Goal: Task Accomplishment & Management: Use online tool/utility

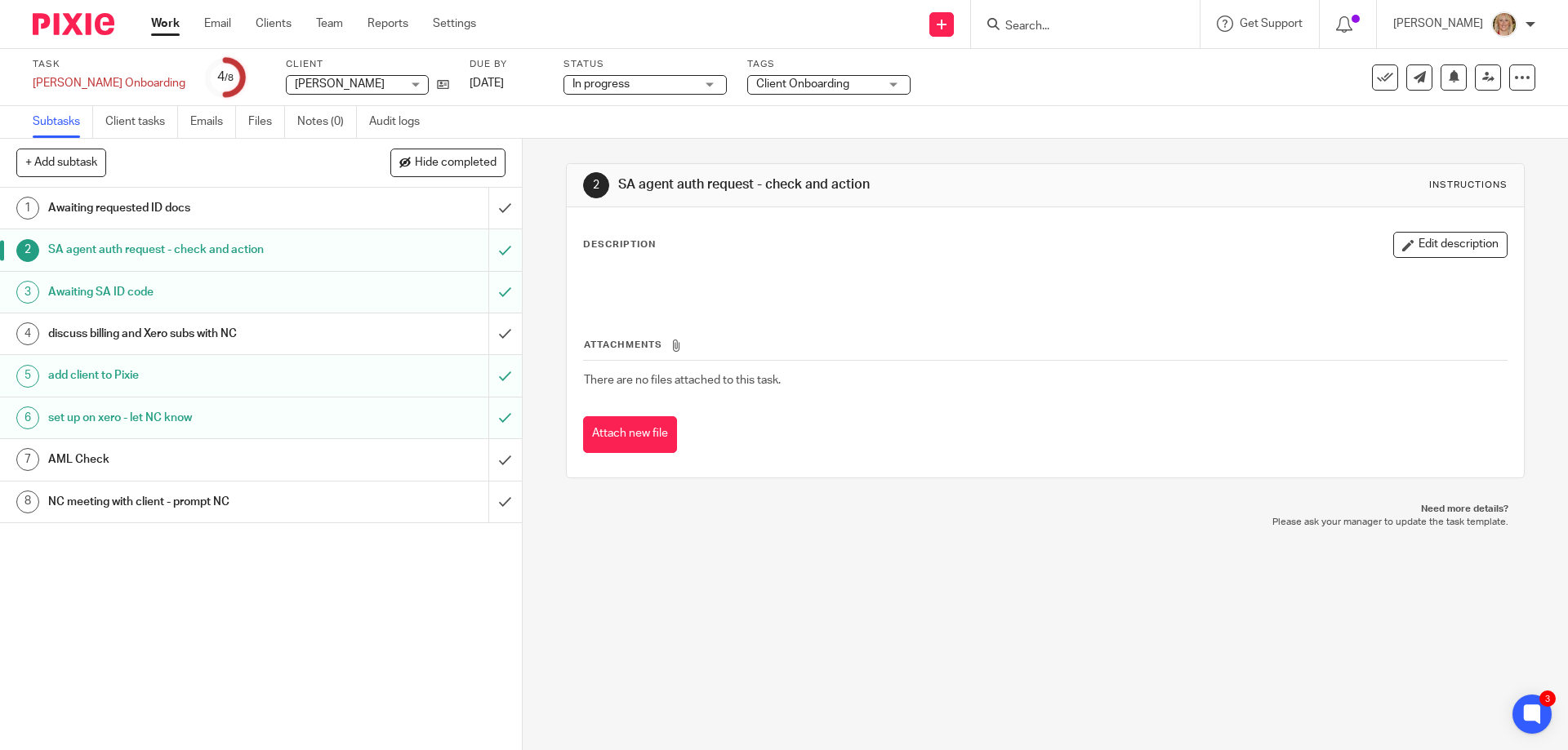
click at [1063, 26] on input "Search" at bounding box center [1077, 27] width 147 height 15
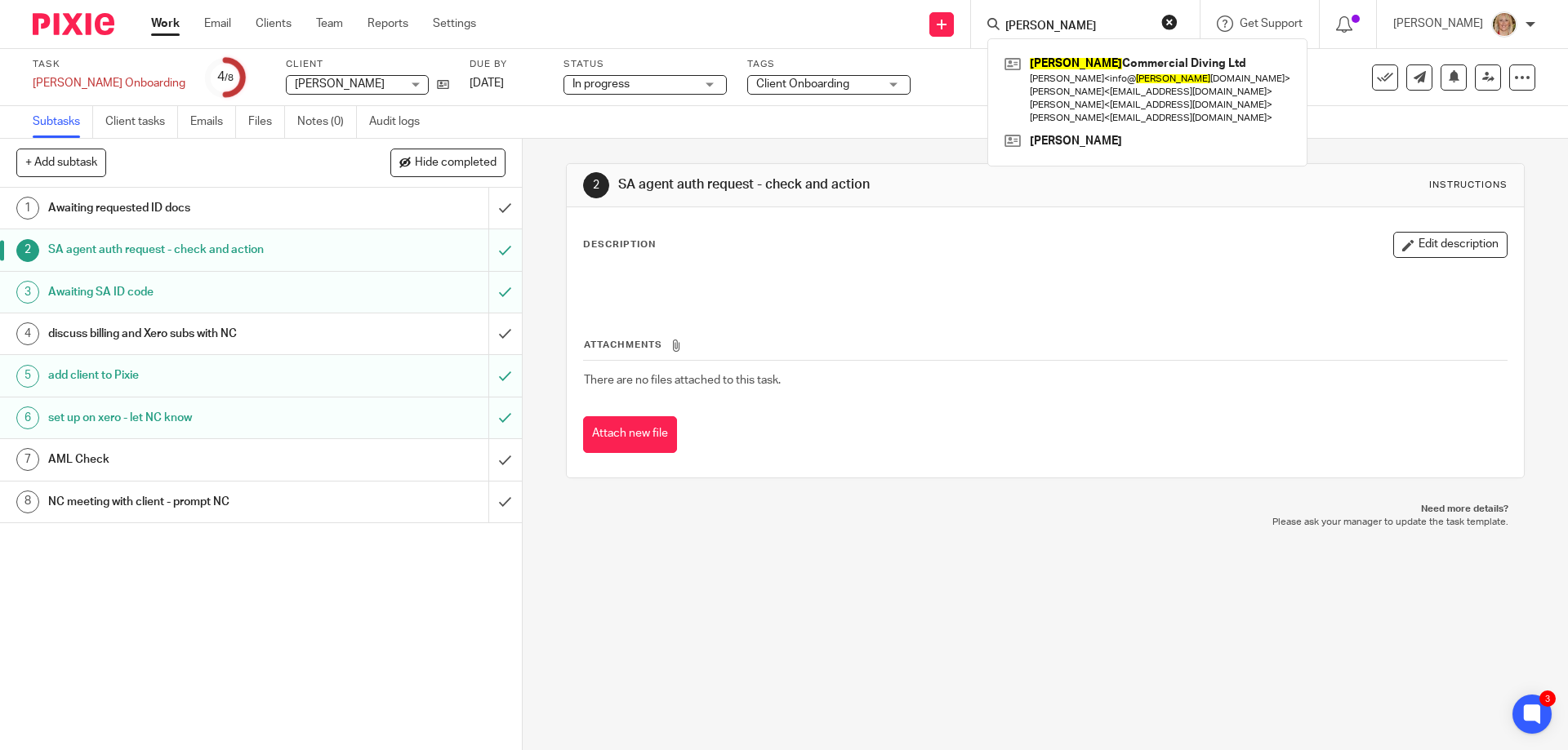
type input "clyde"
click button "submit" at bounding box center [0, 0] width 0 height 0
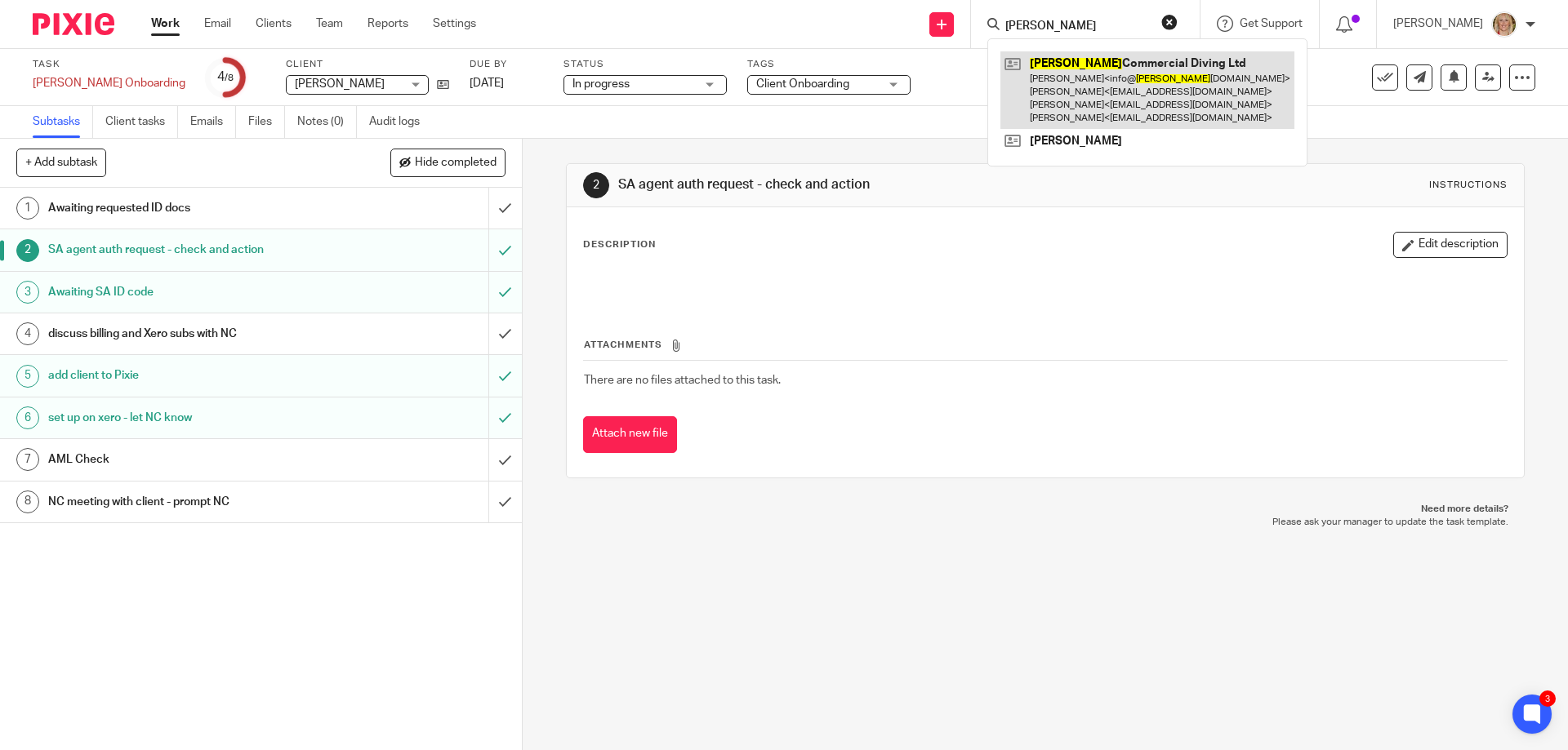
click at [1093, 96] on link at bounding box center [1148, 90] width 294 height 77
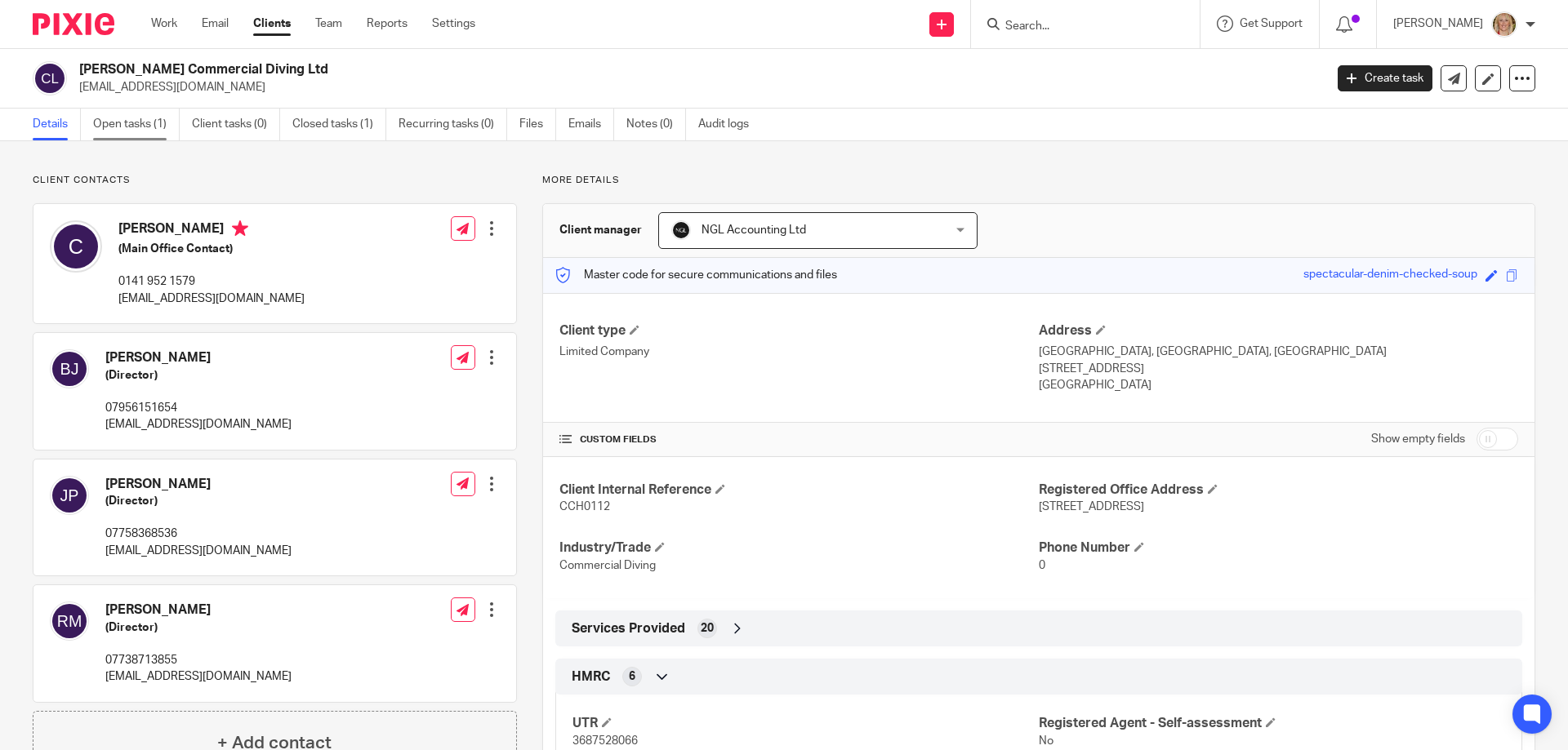
click at [123, 131] on link "Open tasks (1)" at bounding box center [136, 124] width 86 height 32
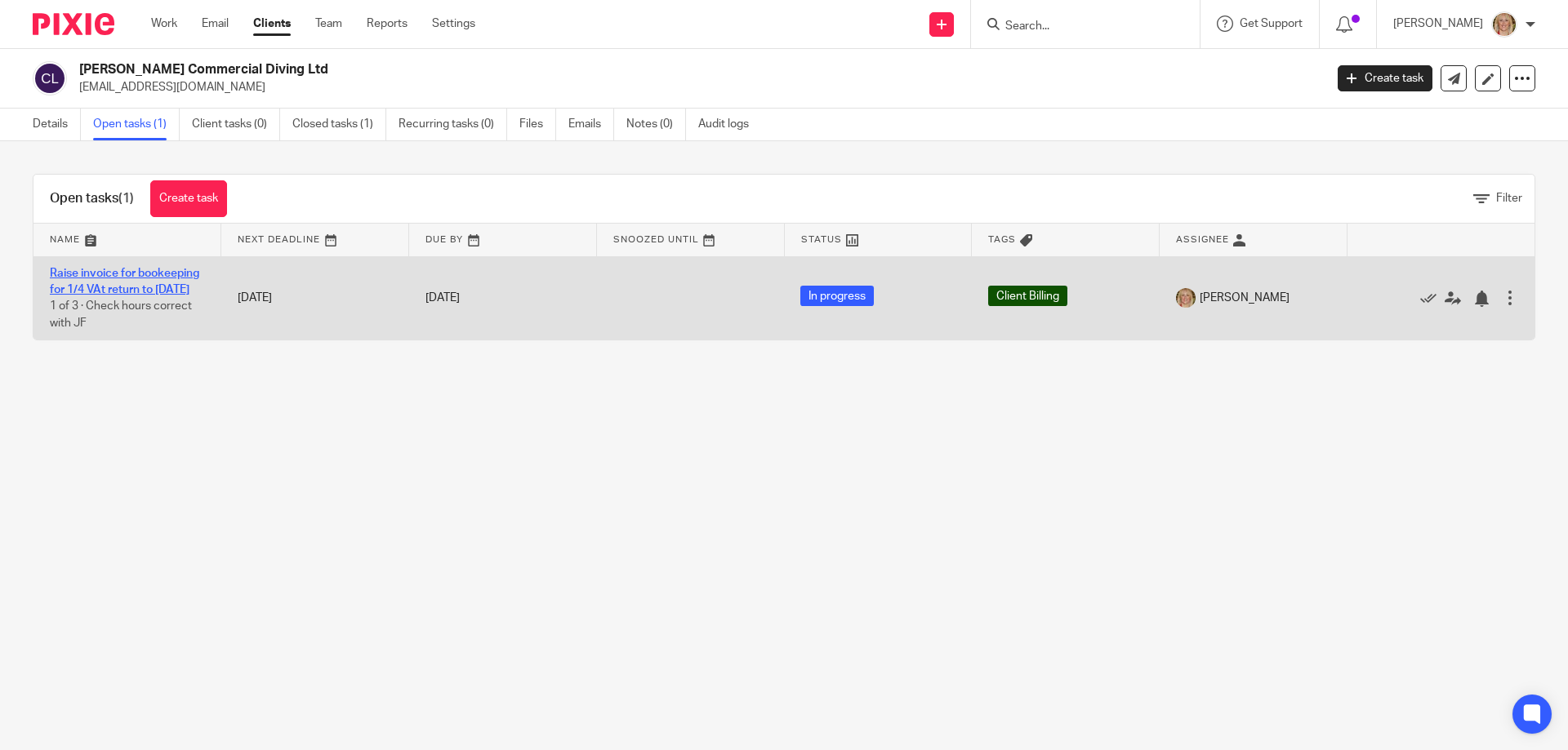
click at [154, 276] on link "Raise invoice for bookeeping for 1/4 VAt return to [DATE]" at bounding box center [125, 281] width 149 height 27
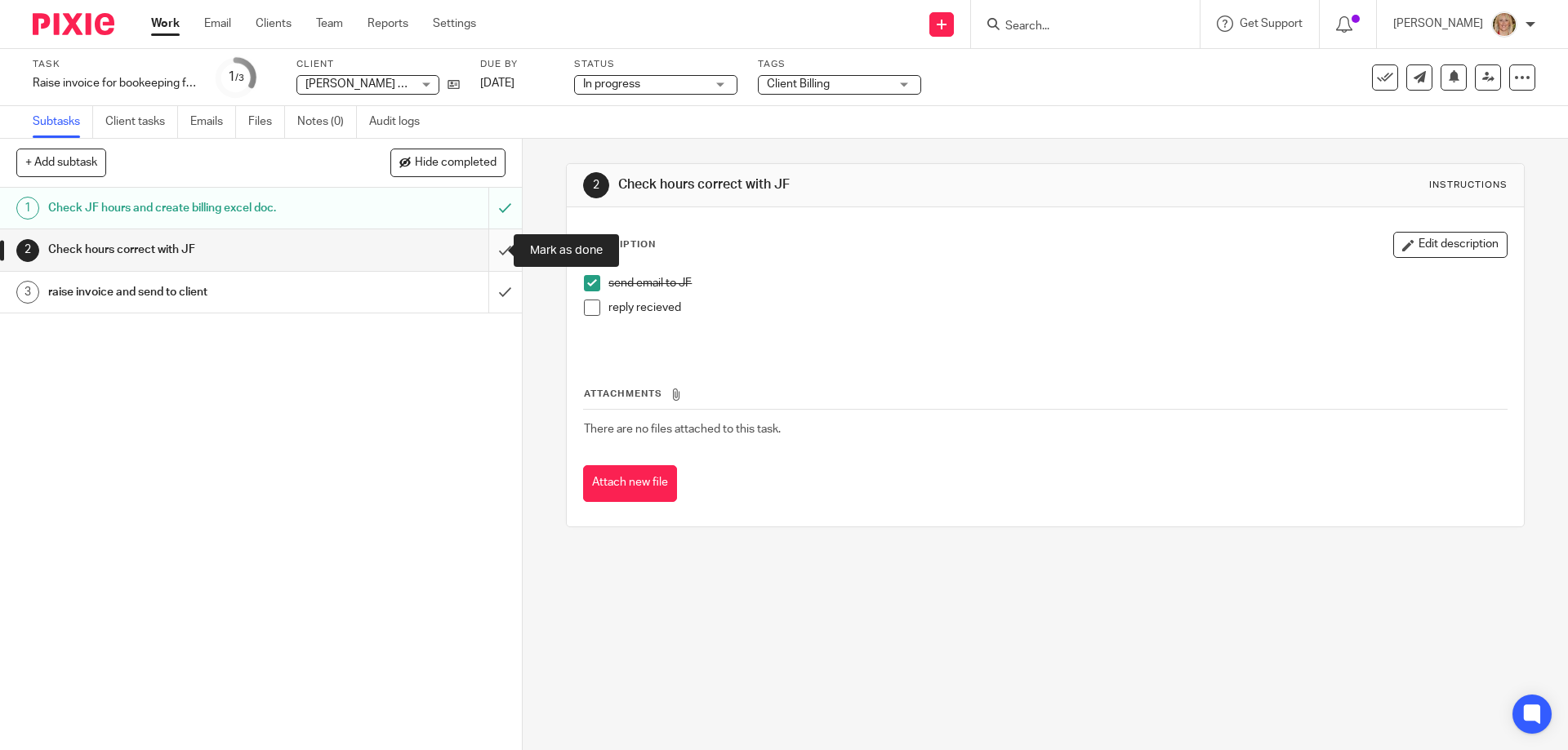
click at [484, 251] on input "submit" at bounding box center [261, 250] width 522 height 41
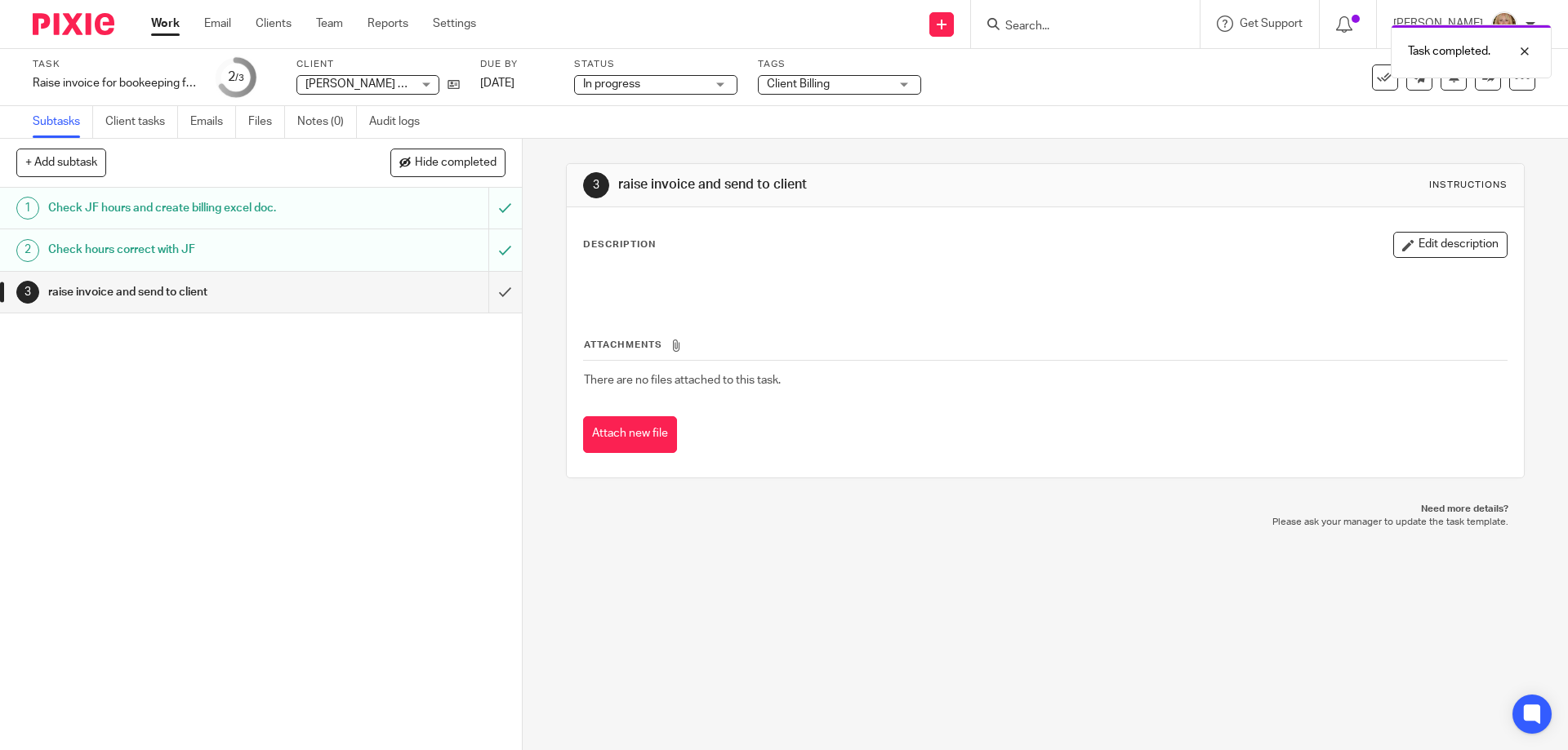
click at [171, 247] on h1 "Check hours correct with JF" at bounding box center [189, 250] width 282 height 25
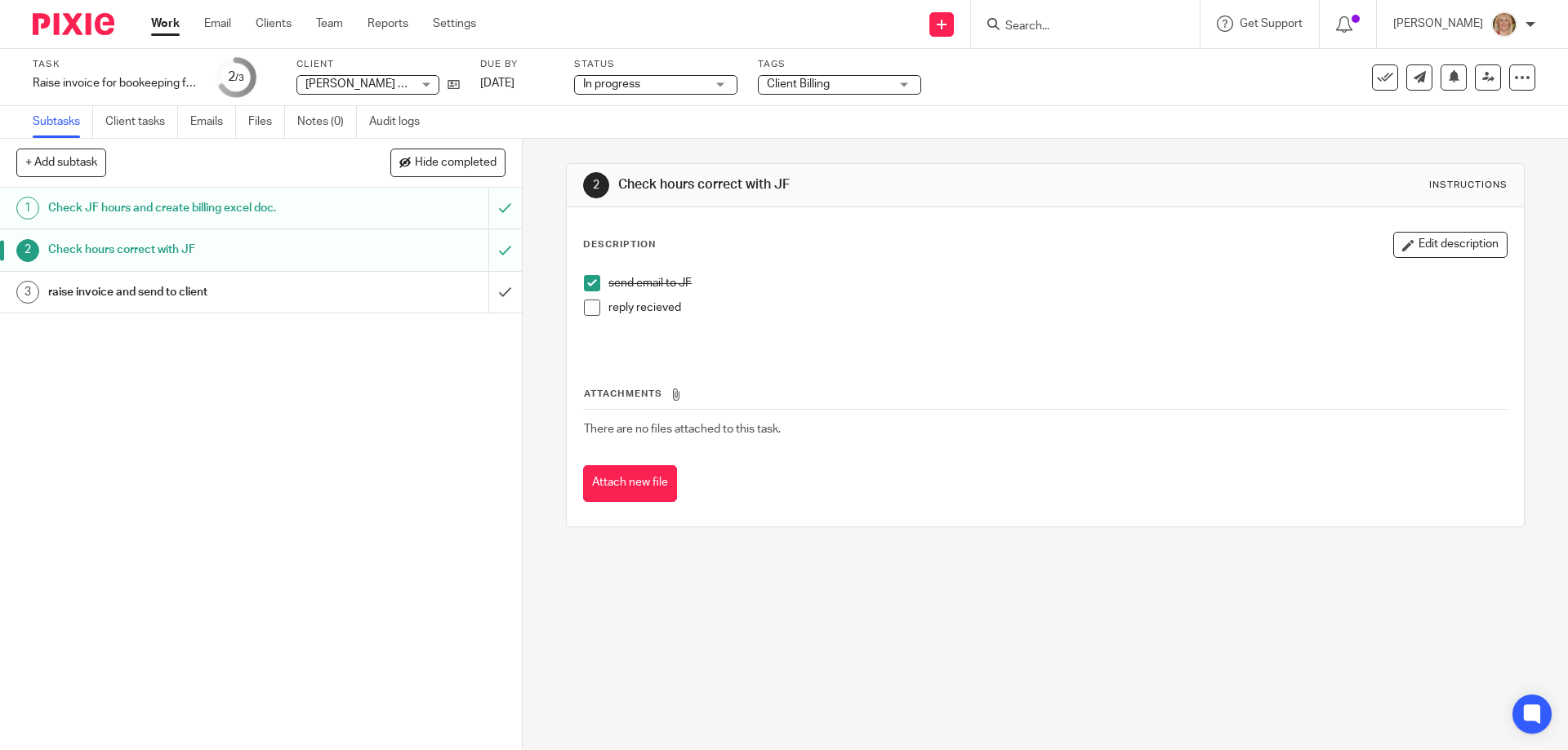
click at [592, 312] on span at bounding box center [593, 308] width 17 height 17
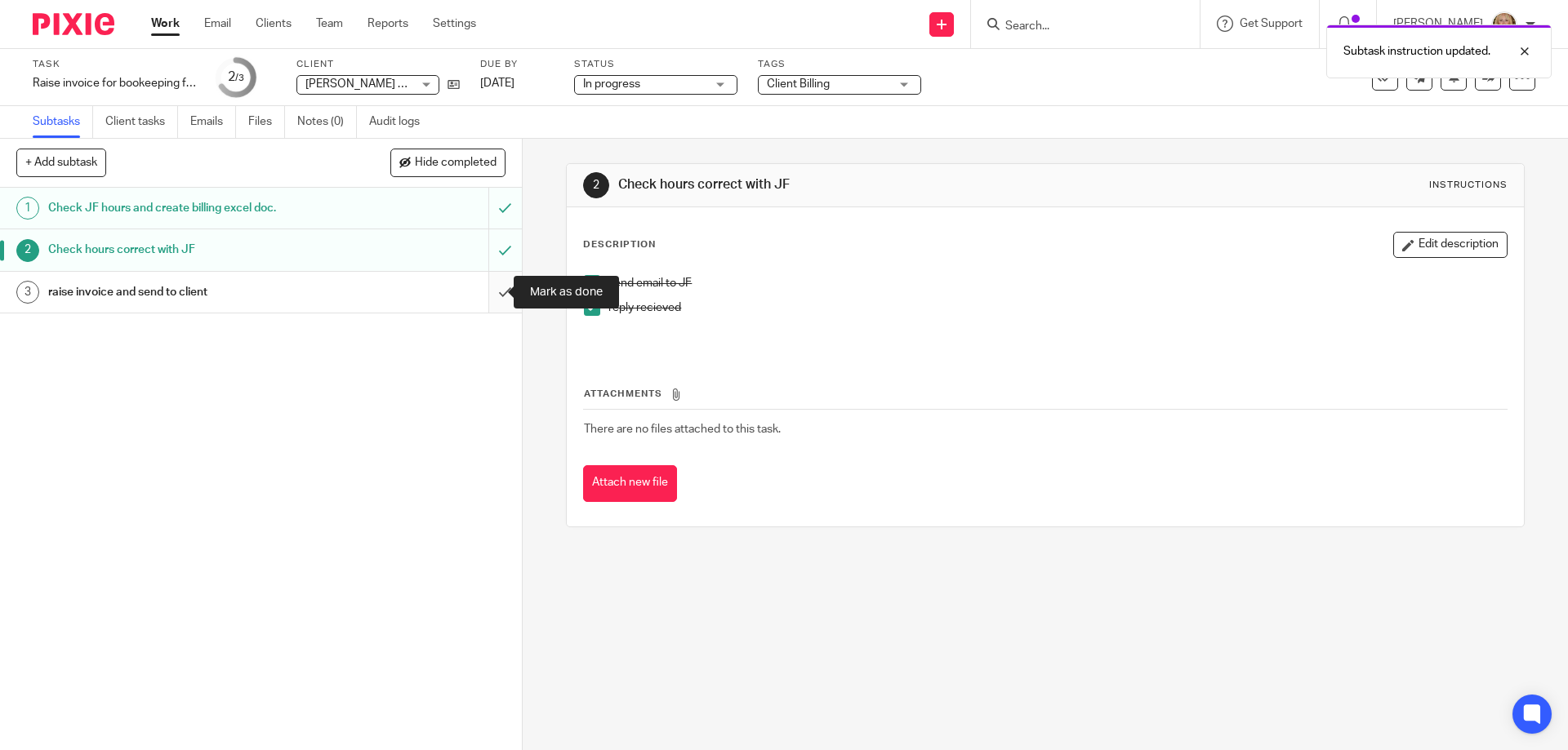
click at [488, 291] on input "submit" at bounding box center [261, 292] width 522 height 41
